Goal: Transaction & Acquisition: Purchase product/service

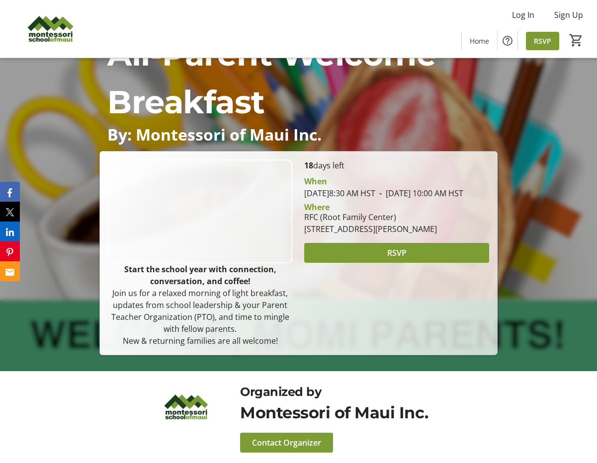
scroll to position [105, 0]
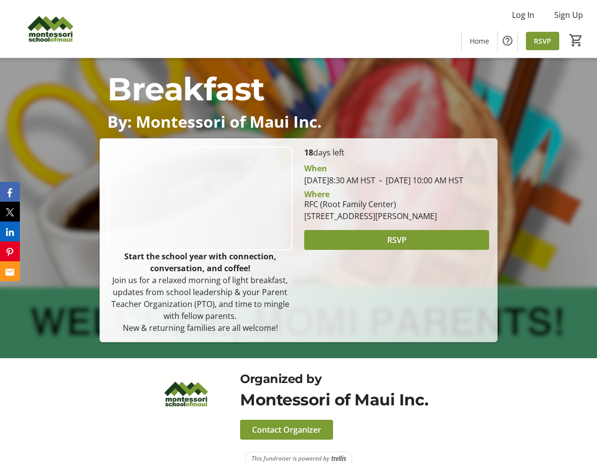
click at [363, 252] on span at bounding box center [396, 240] width 184 height 24
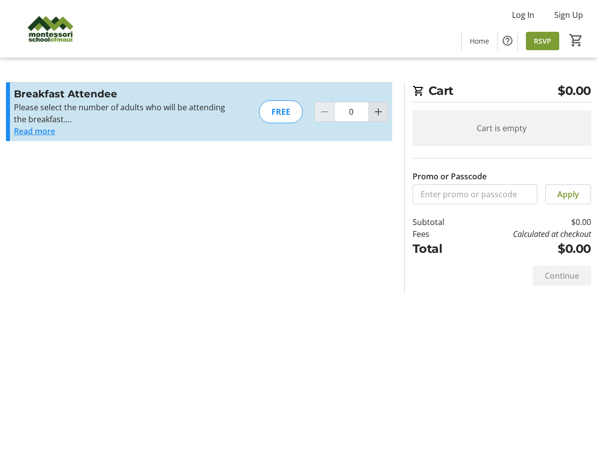
drag, startPoint x: 0, startPoint y: 0, endPoint x: 377, endPoint y: 109, distance: 392.9
click at [377, 109] on mat-icon "Increment by one" at bounding box center [378, 112] width 12 height 12
type input "1"
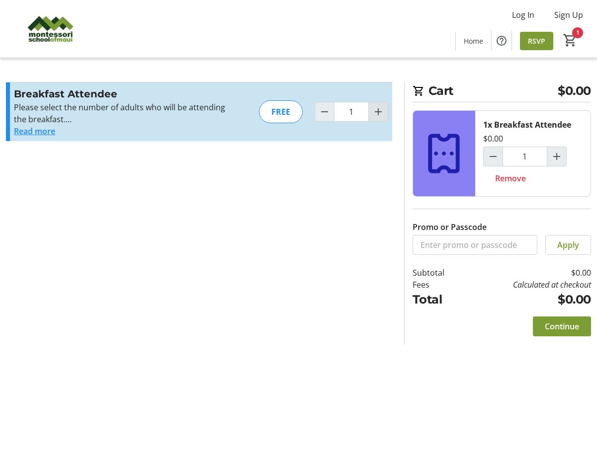
click at [560, 330] on span "Continue" at bounding box center [562, 327] width 34 height 12
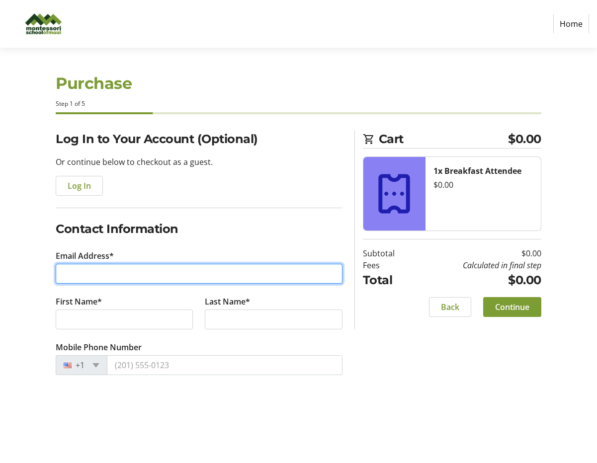
click at [206, 276] on input "Email Address*" at bounding box center [199, 274] width 287 height 20
type input "[EMAIL_ADDRESS][DOMAIN_NAME]"
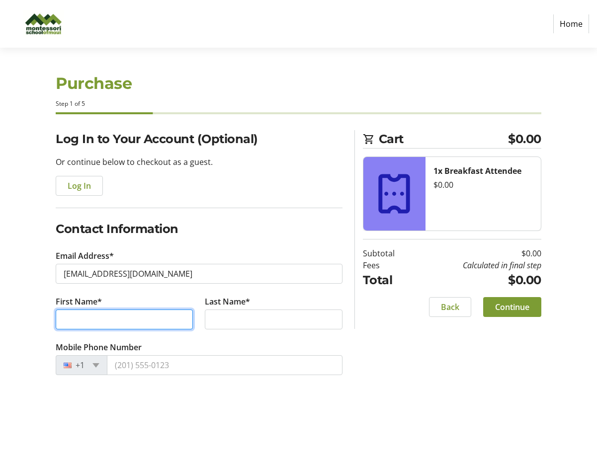
type input "[PERSON_NAME]"
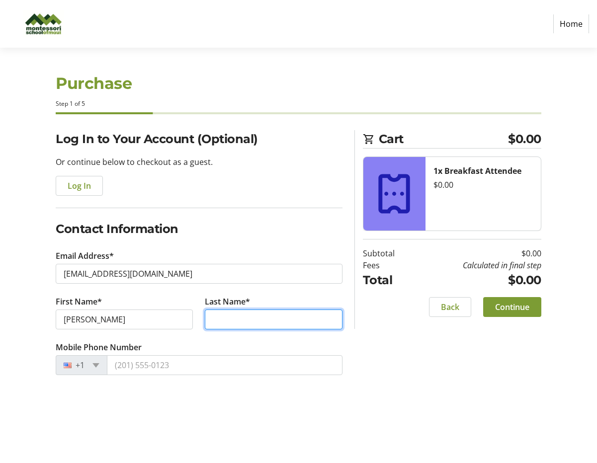
type input "[PERSON_NAME]"
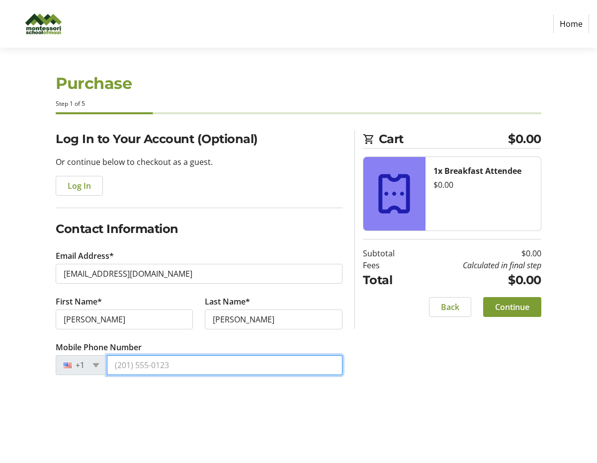
type input "[PHONE_NUMBER]"
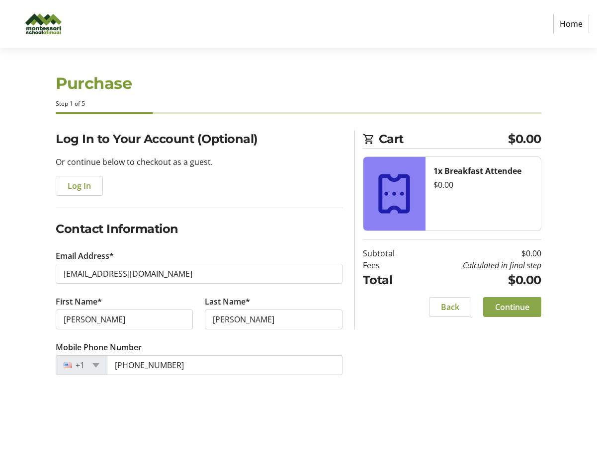
click at [531, 311] on span at bounding box center [512, 307] width 58 height 24
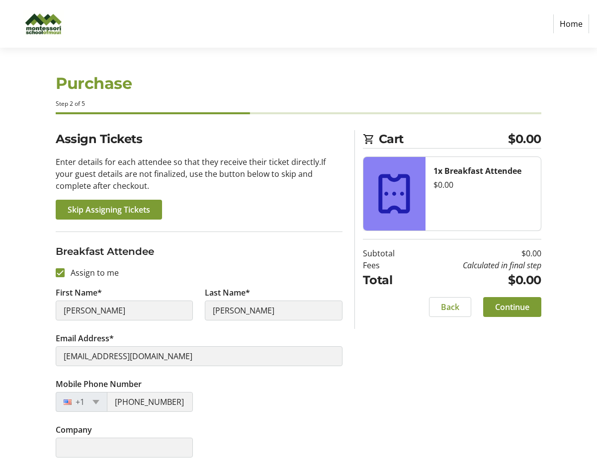
scroll to position [6, 0]
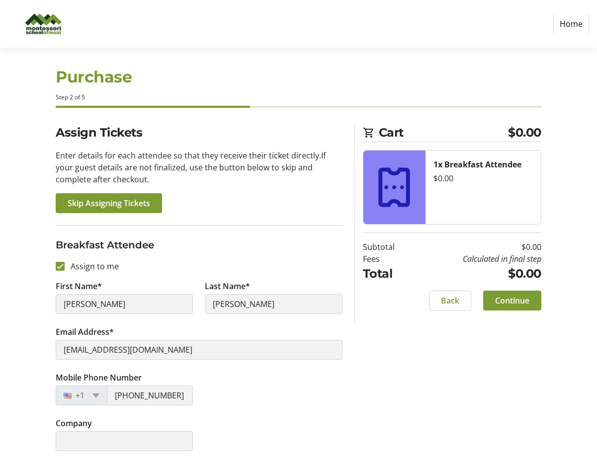
click at [531, 306] on span at bounding box center [512, 301] width 58 height 24
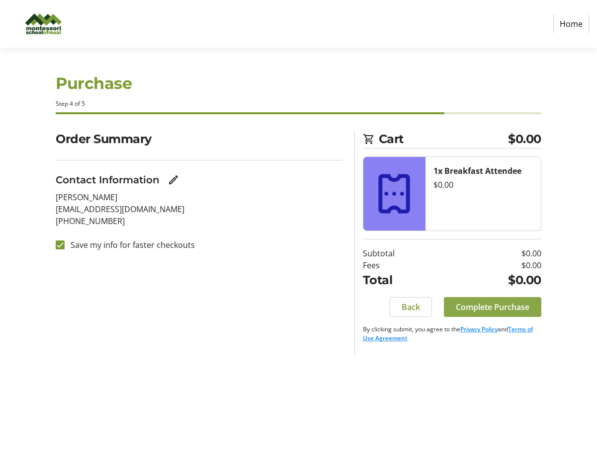
click at [531, 306] on span at bounding box center [492, 307] width 97 height 24
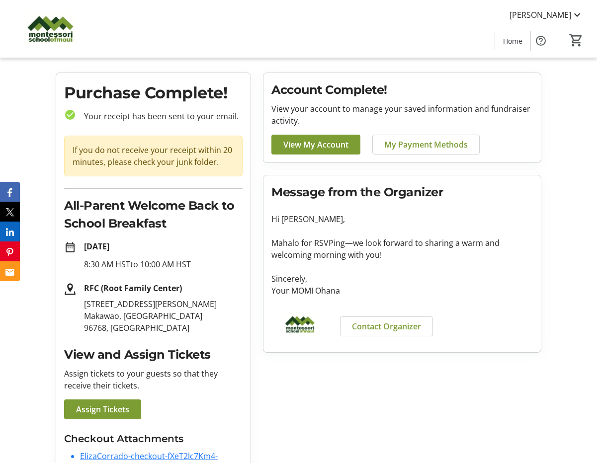
scroll to position [25, 0]
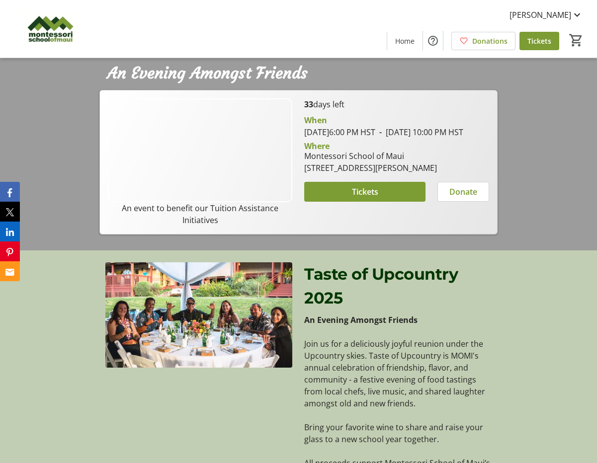
scroll to position [224, 0]
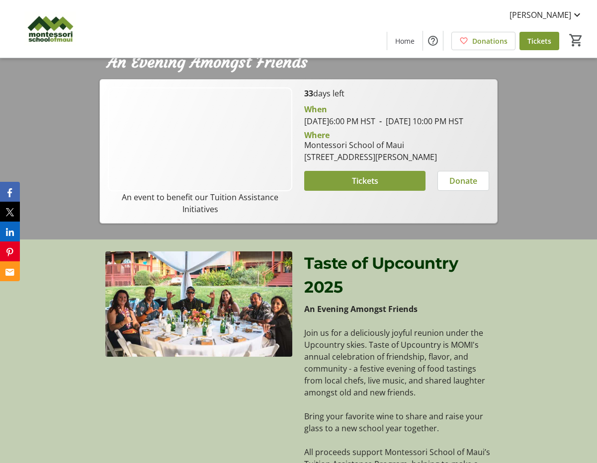
drag, startPoint x: 0, startPoint y: 0, endPoint x: 356, endPoint y: 196, distance: 406.2
click at [356, 187] on span "Tickets" at bounding box center [365, 181] width 26 height 12
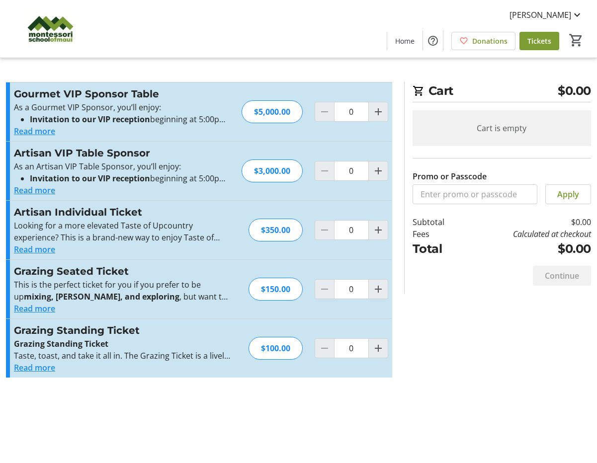
click at [41, 370] on button "Read more" at bounding box center [34, 368] width 41 height 12
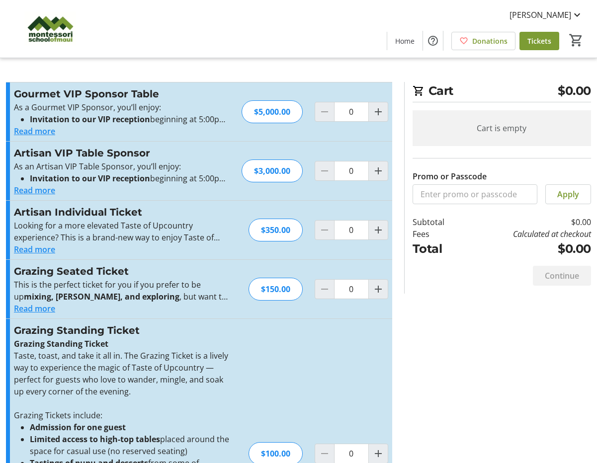
click at [53, 308] on button "Read more" at bounding box center [34, 309] width 41 height 12
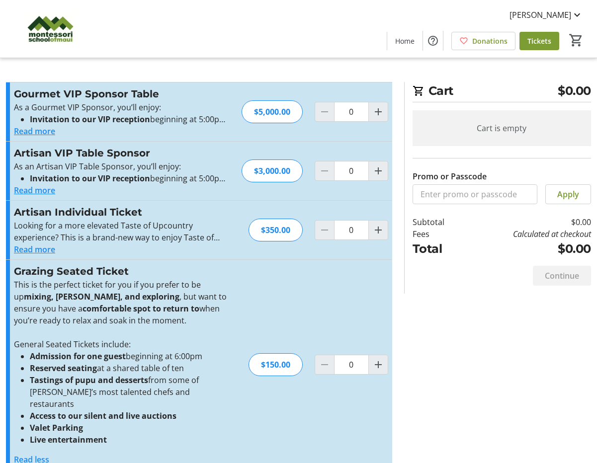
click at [41, 250] on button "Read more" at bounding box center [34, 250] width 41 height 12
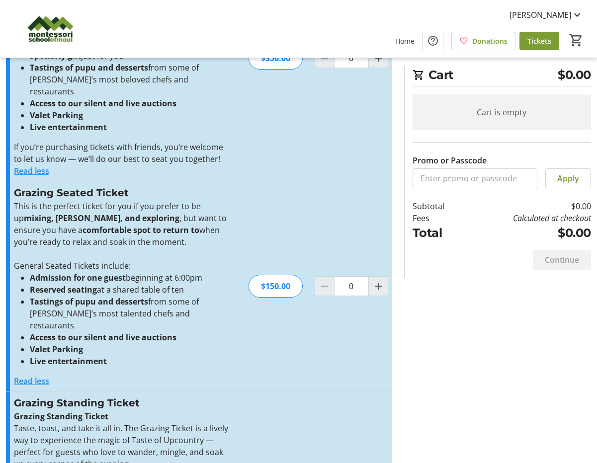
scroll to position [269, 0]
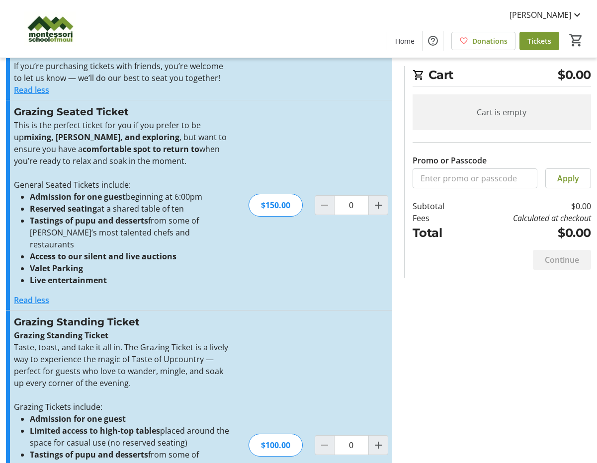
drag, startPoint x: 356, startPoint y: 196, endPoint x: 132, endPoint y: 259, distance: 232.4
click at [132, 274] on li "Live entertainment" at bounding box center [130, 280] width 201 height 12
